Goal: Use online tool/utility: Utilize a website feature to perform a specific function

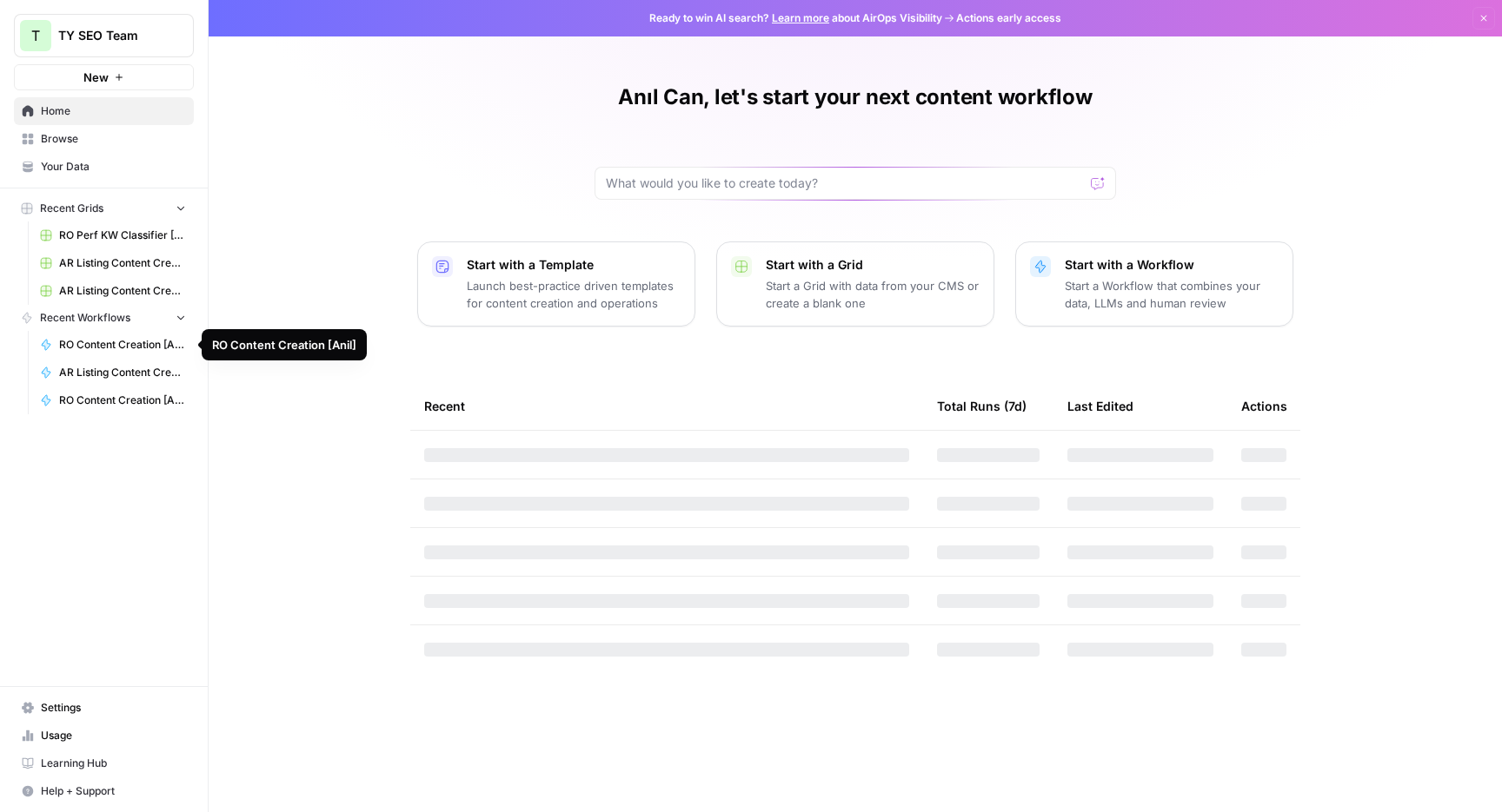
click at [105, 346] on span "RO Content Creation [Anil]" at bounding box center [123, 344] width 127 height 16
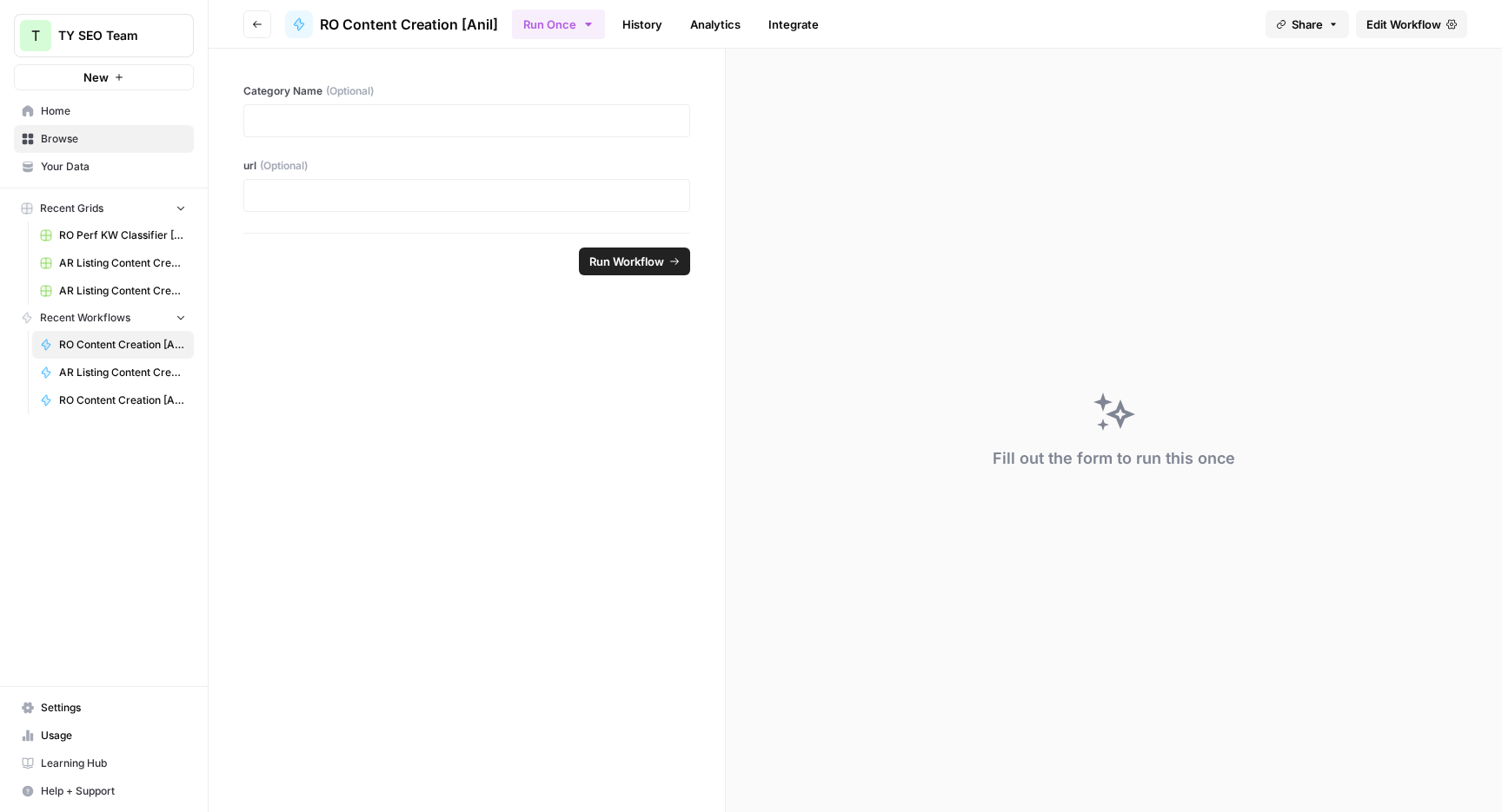
click at [1388, 29] on span "Edit Workflow" at bounding box center [1403, 24] width 74 height 18
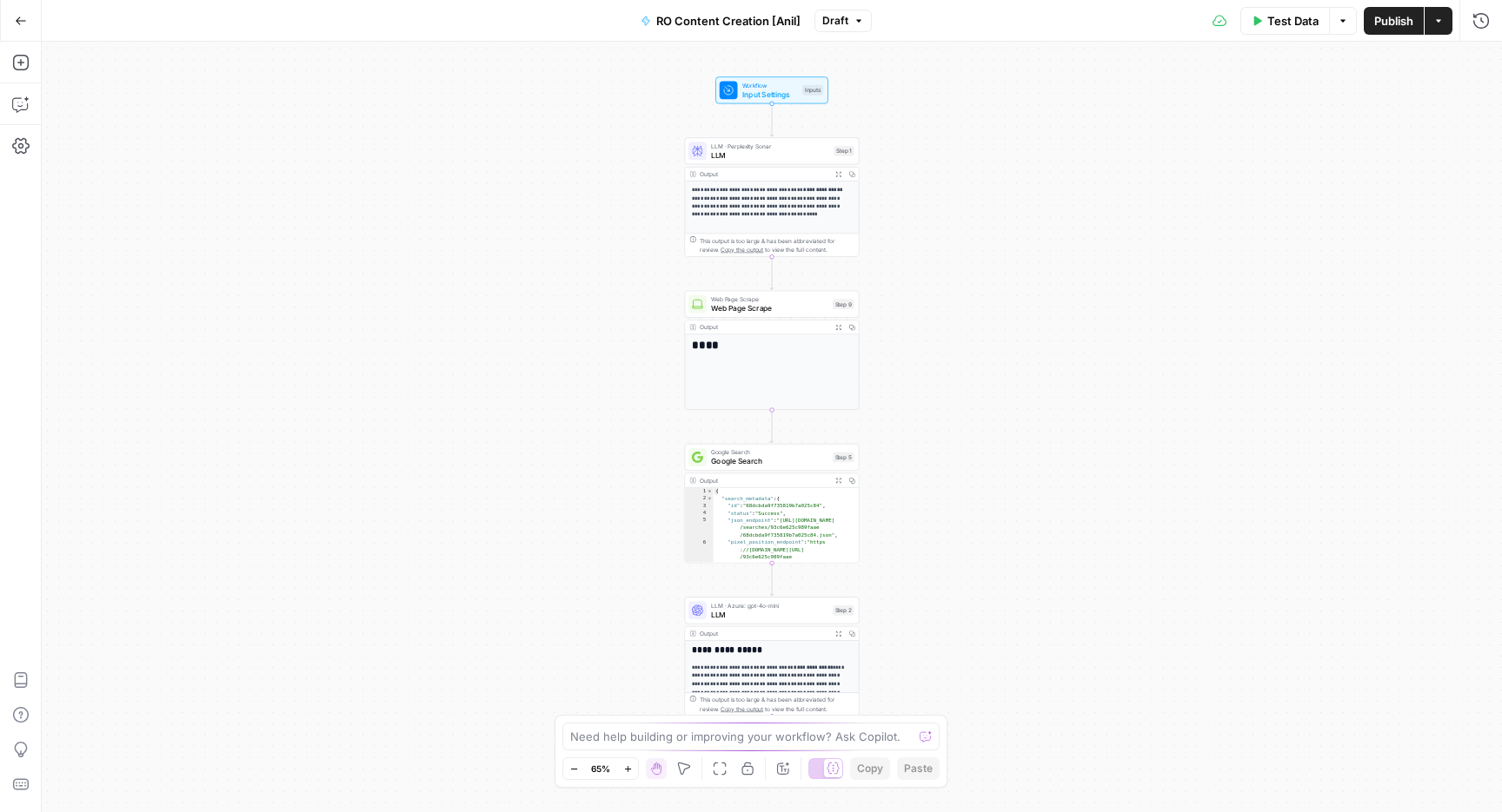
click at [738, 153] on span "LLM" at bounding box center [770, 155] width 118 height 11
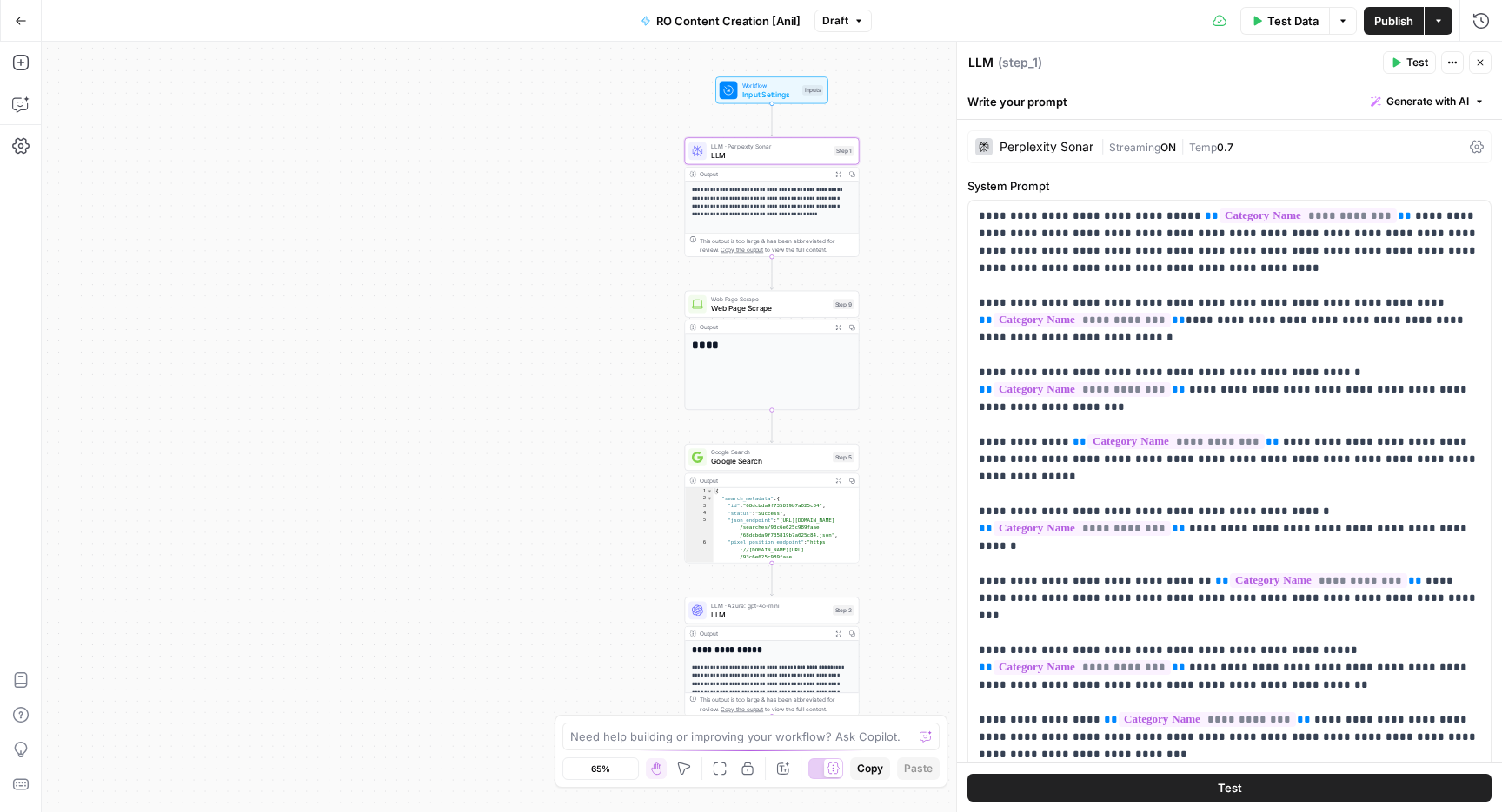
click at [1082, 145] on div "Perplexity Sonar" at bounding box center [1046, 146] width 94 height 12
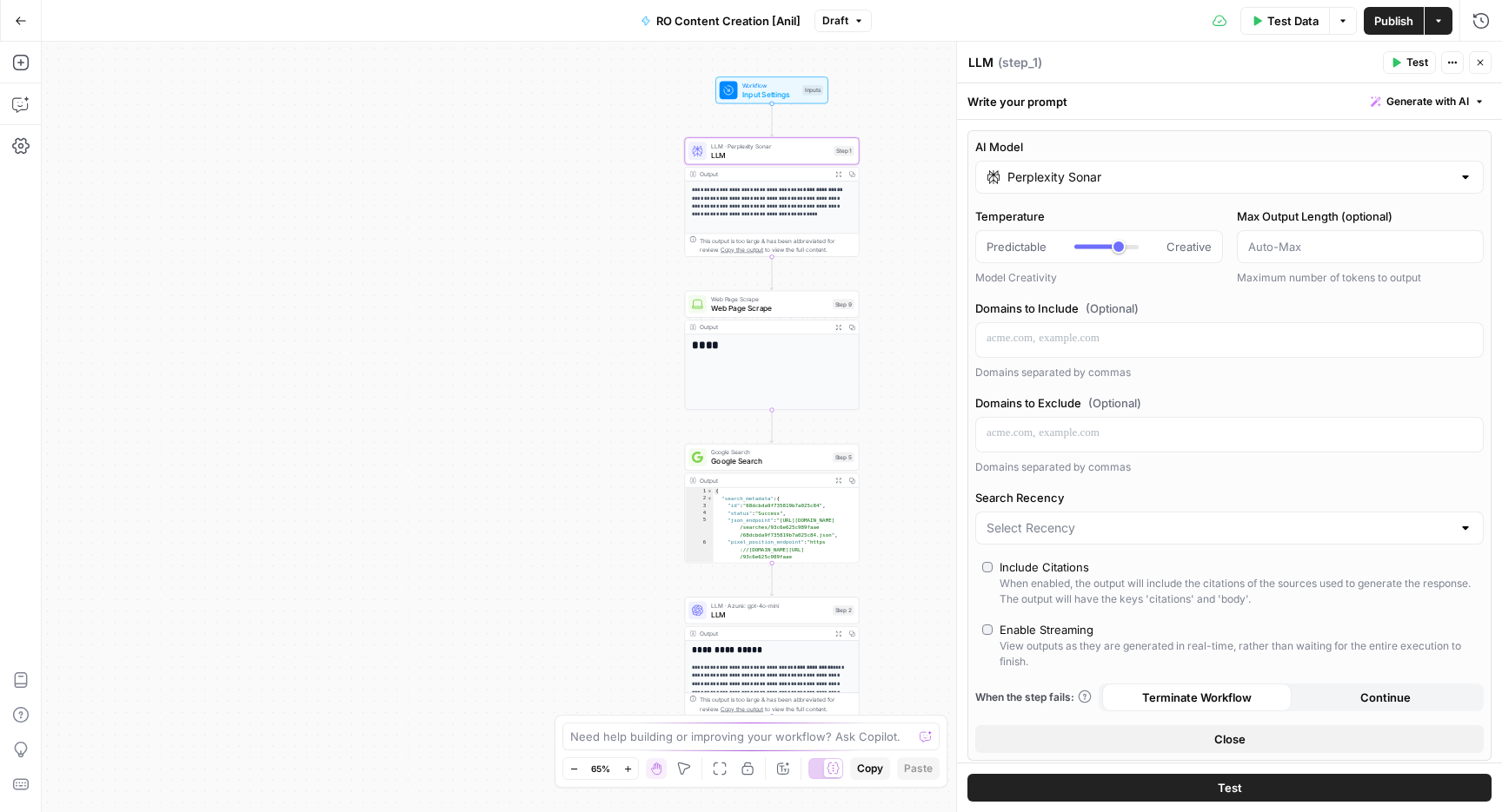
click at [1330, 161] on div "Perplexity Sonar" at bounding box center [1229, 177] width 508 height 33
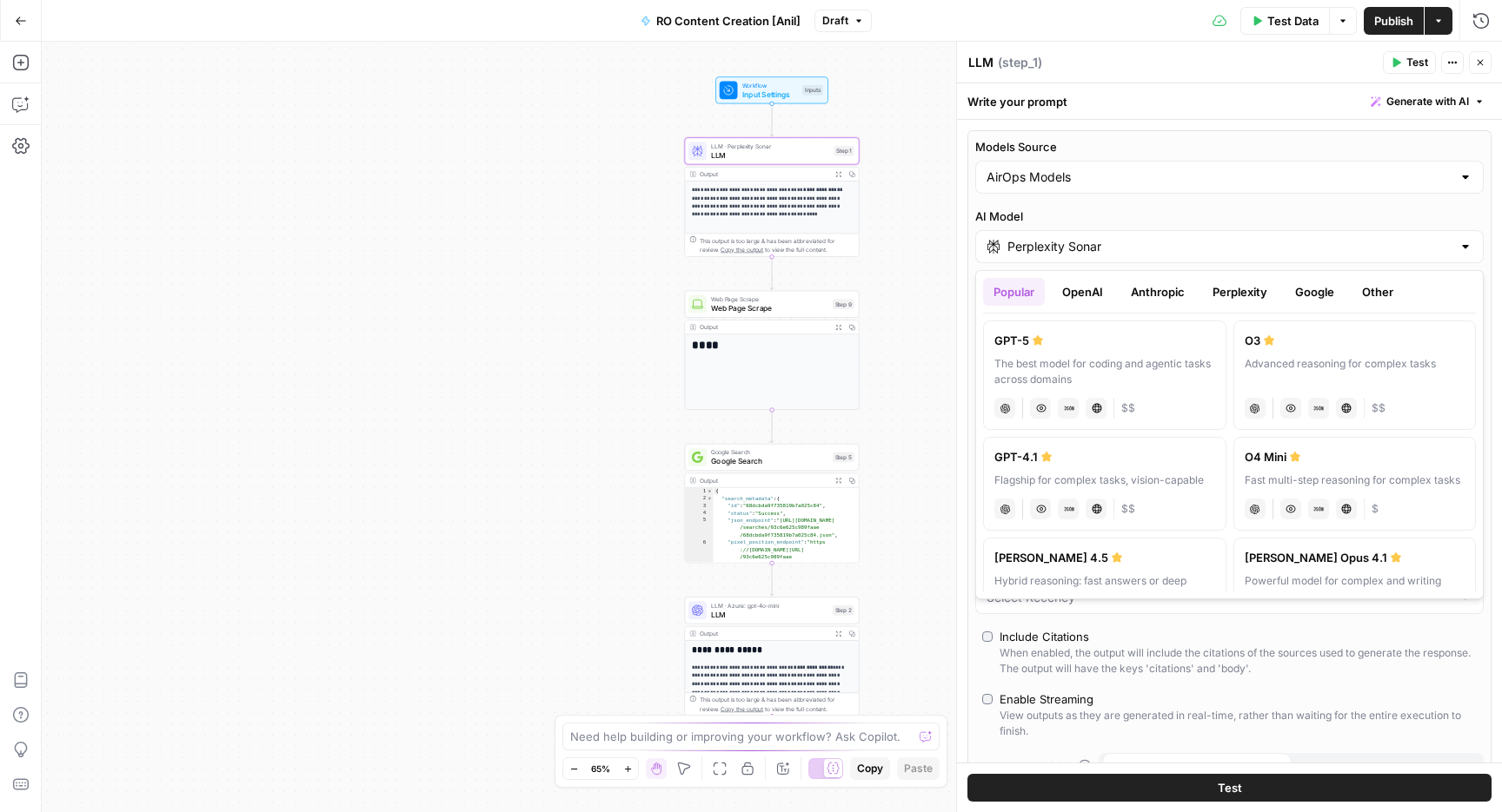
click at [1235, 299] on button "Perplexity" at bounding box center [1240, 292] width 75 height 28
